Goal: Task Accomplishment & Management: Complete application form

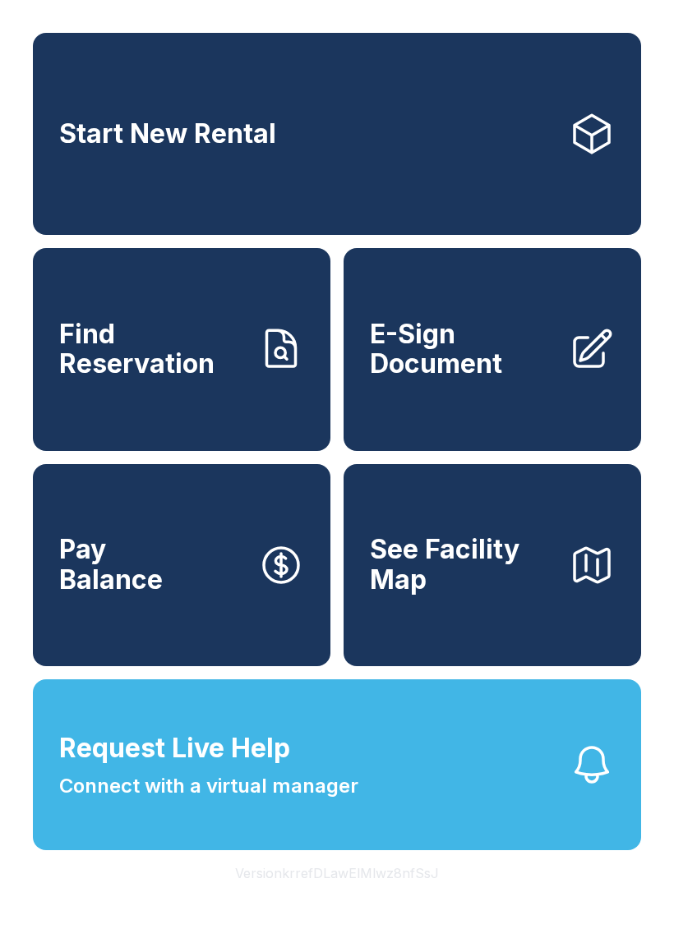
click at [532, 380] on span "E-Sign Document" at bounding box center [463, 350] width 186 height 60
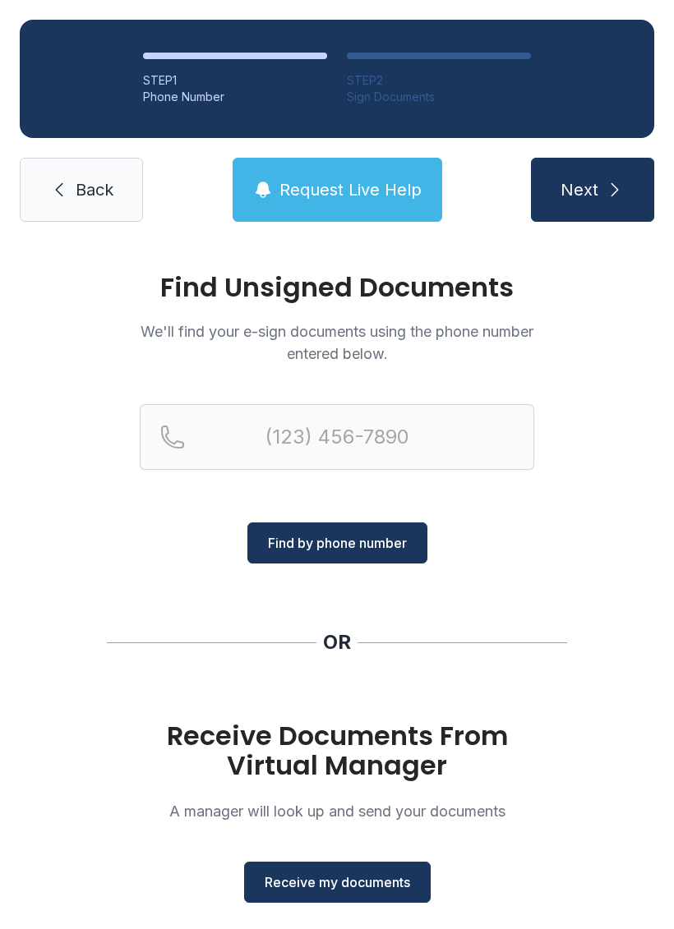
click at [364, 856] on div "Receive Documents From Virtual Manager A manager will look up and send your doc…" at bounding box center [337, 812] width 394 height 182
click at [350, 887] on span "Receive my documents" at bounding box center [337, 883] width 145 height 20
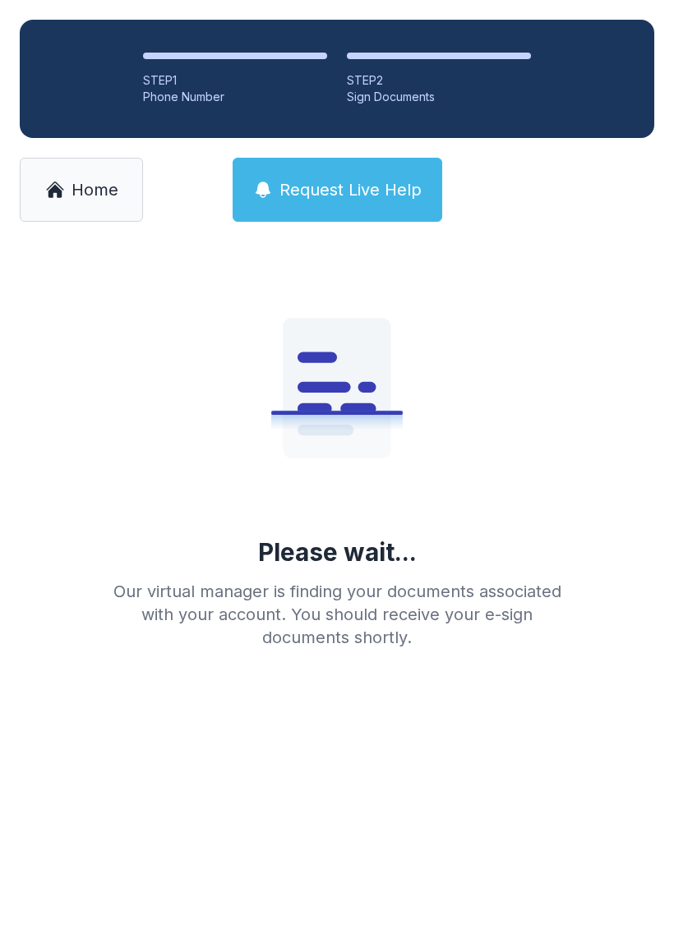
click at [307, 598] on div "Our virtual manager is finding your documents associated with your account. You…" at bounding box center [336, 614] width 473 height 69
click at [75, 177] on link "Home" at bounding box center [81, 190] width 123 height 64
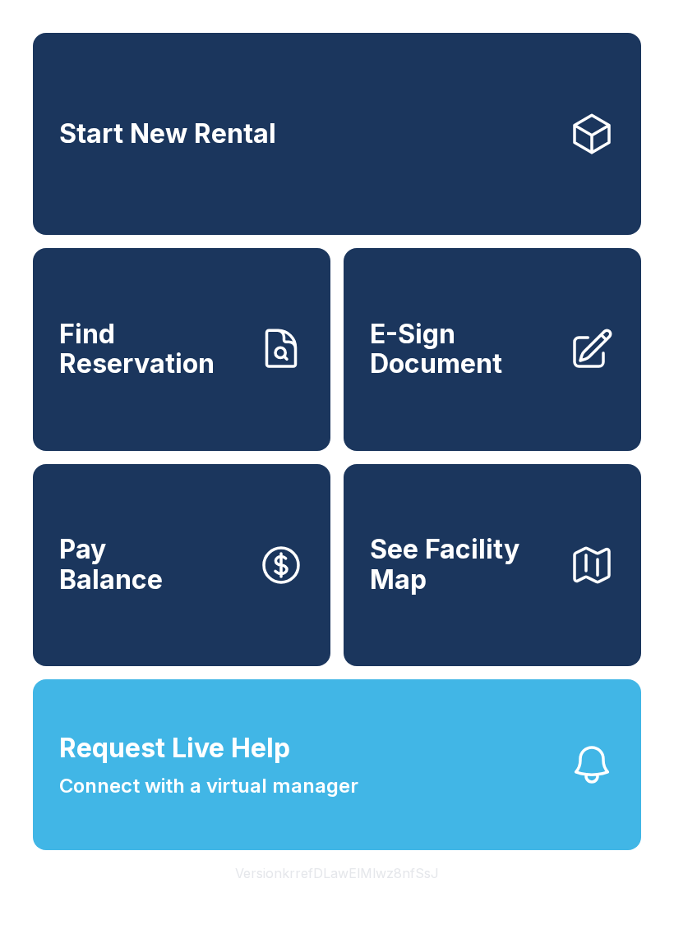
click at [501, 373] on span "E-Sign Document" at bounding box center [463, 350] width 186 height 60
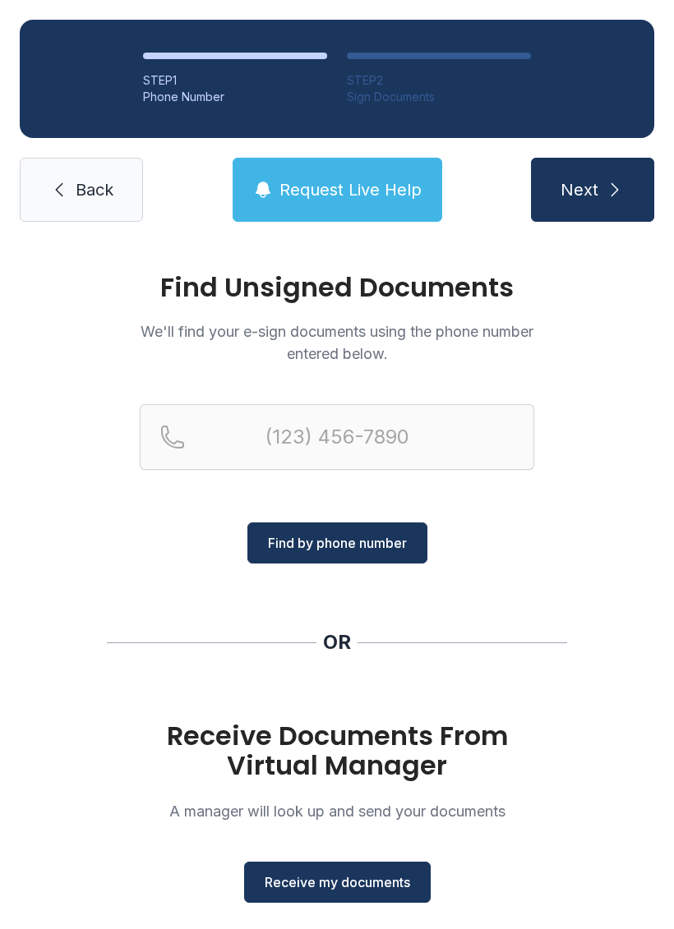
click at [357, 874] on span "Receive my documents" at bounding box center [337, 883] width 145 height 20
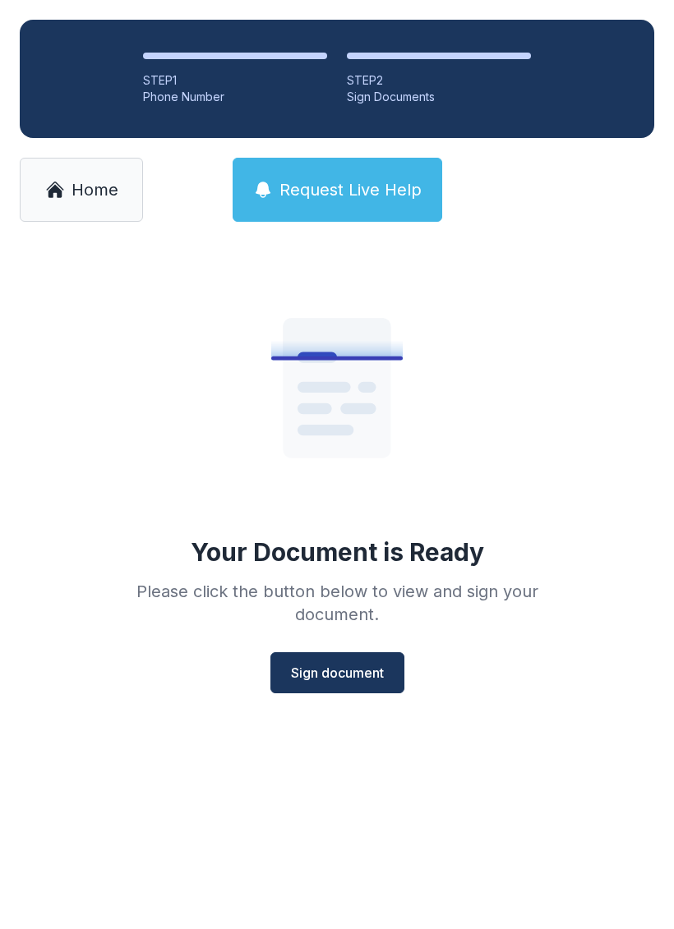
click at [372, 671] on span "Sign document" at bounding box center [337, 673] width 93 height 20
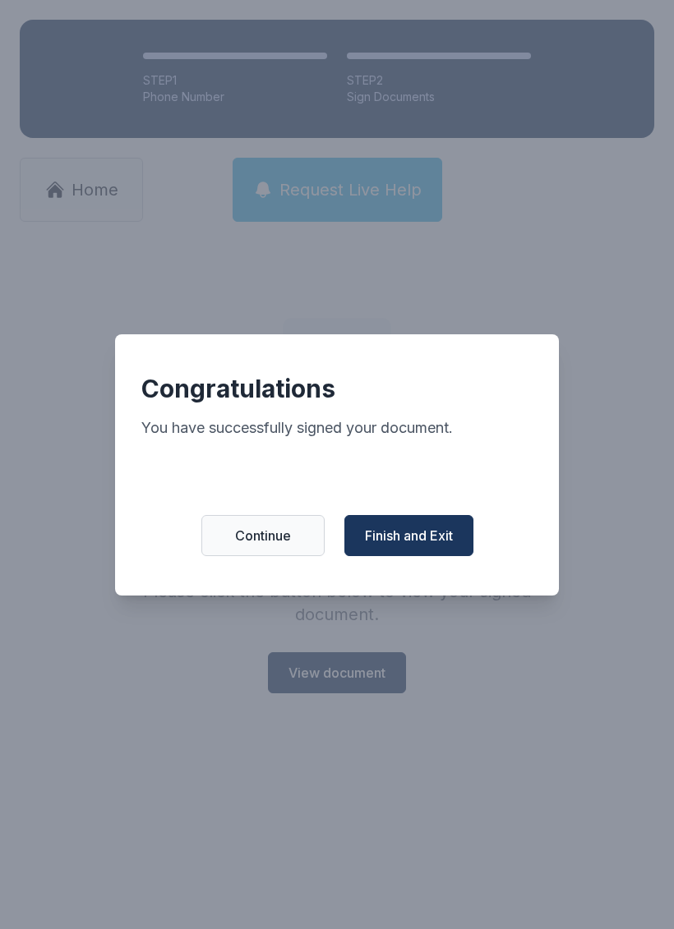
click at [440, 537] on span "Finish and Exit" at bounding box center [409, 536] width 88 height 20
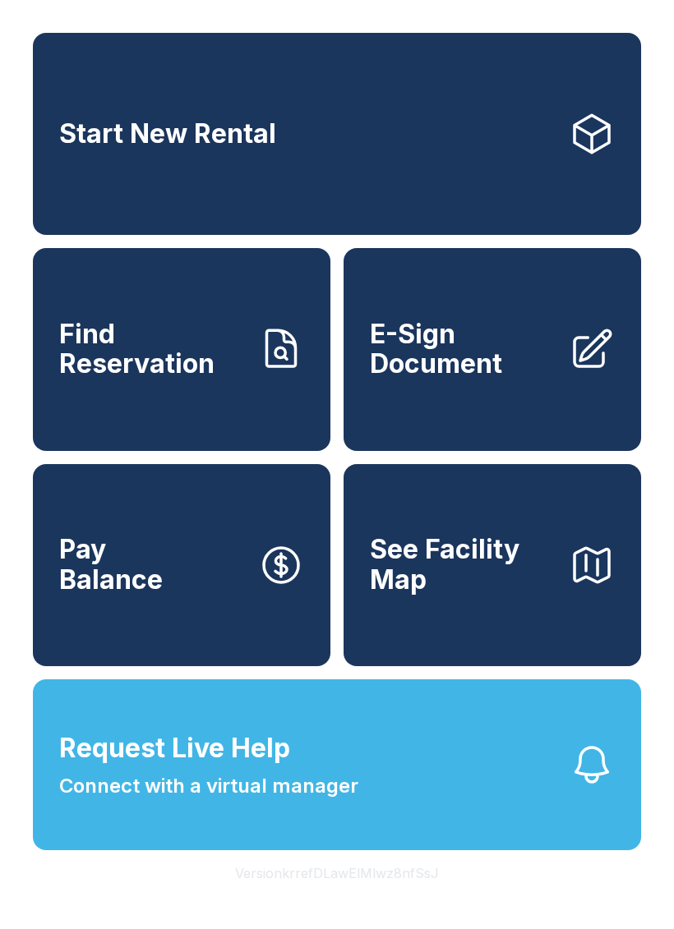
click at [269, 588] on icon "button" at bounding box center [281, 565] width 46 height 46
